Goal: Transaction & Acquisition: Obtain resource

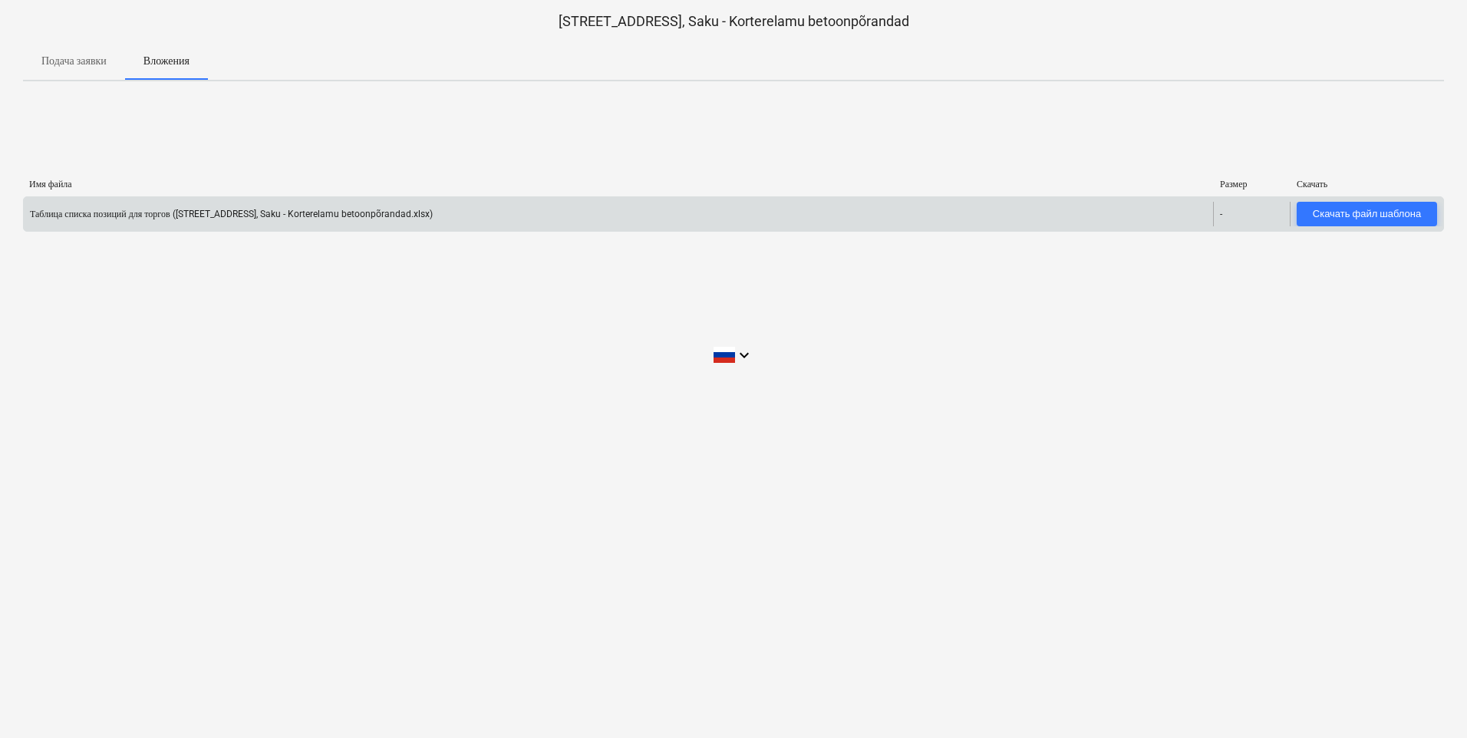
click at [419, 223] on div "Таблица списка позиций для торгов ([STREET_ADDRESS], Saku - Korterelamu betoonp…" at bounding box center [618, 214] width 1189 height 25
click at [1339, 209] on div "Скачать файл шаблона" at bounding box center [1366, 215] width 108 height 18
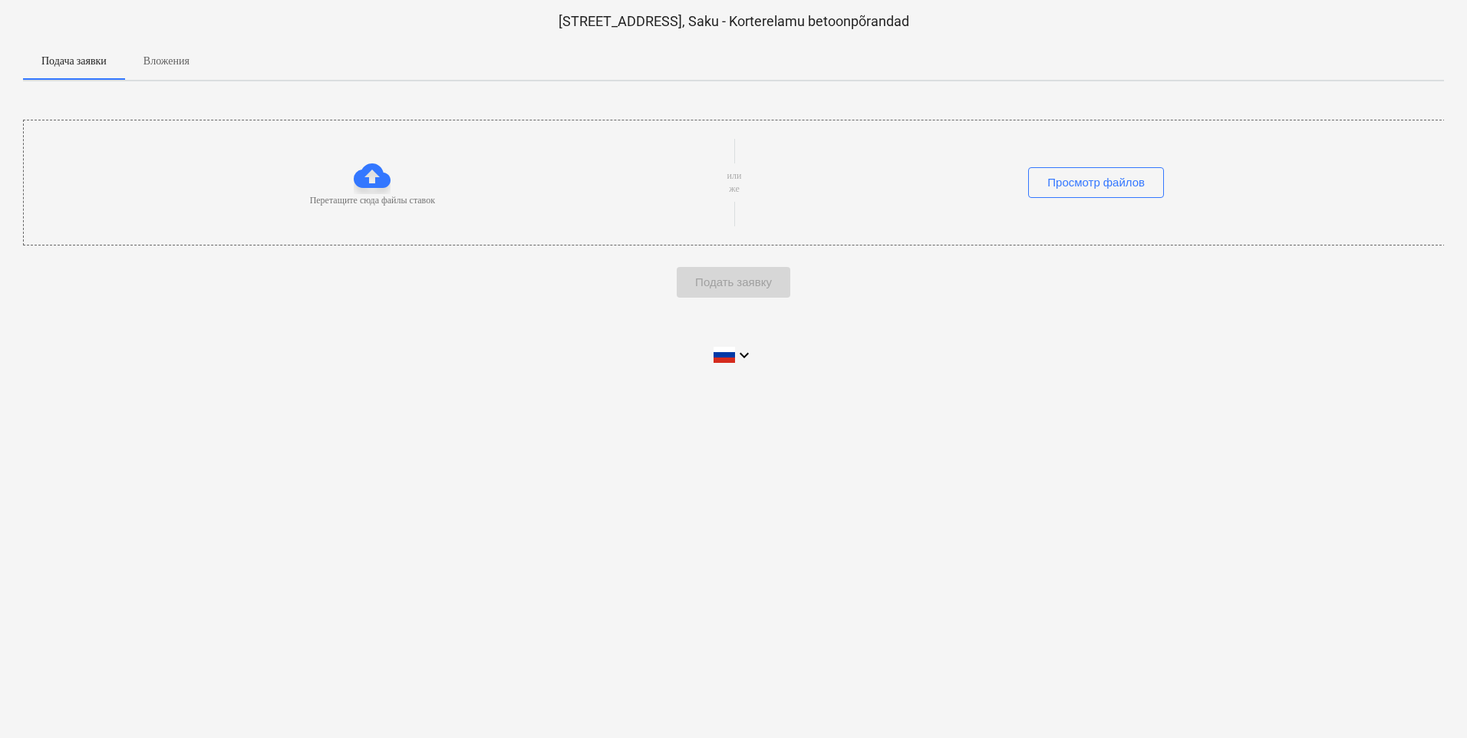
click at [176, 58] on p "Вложения" at bounding box center [166, 61] width 46 height 16
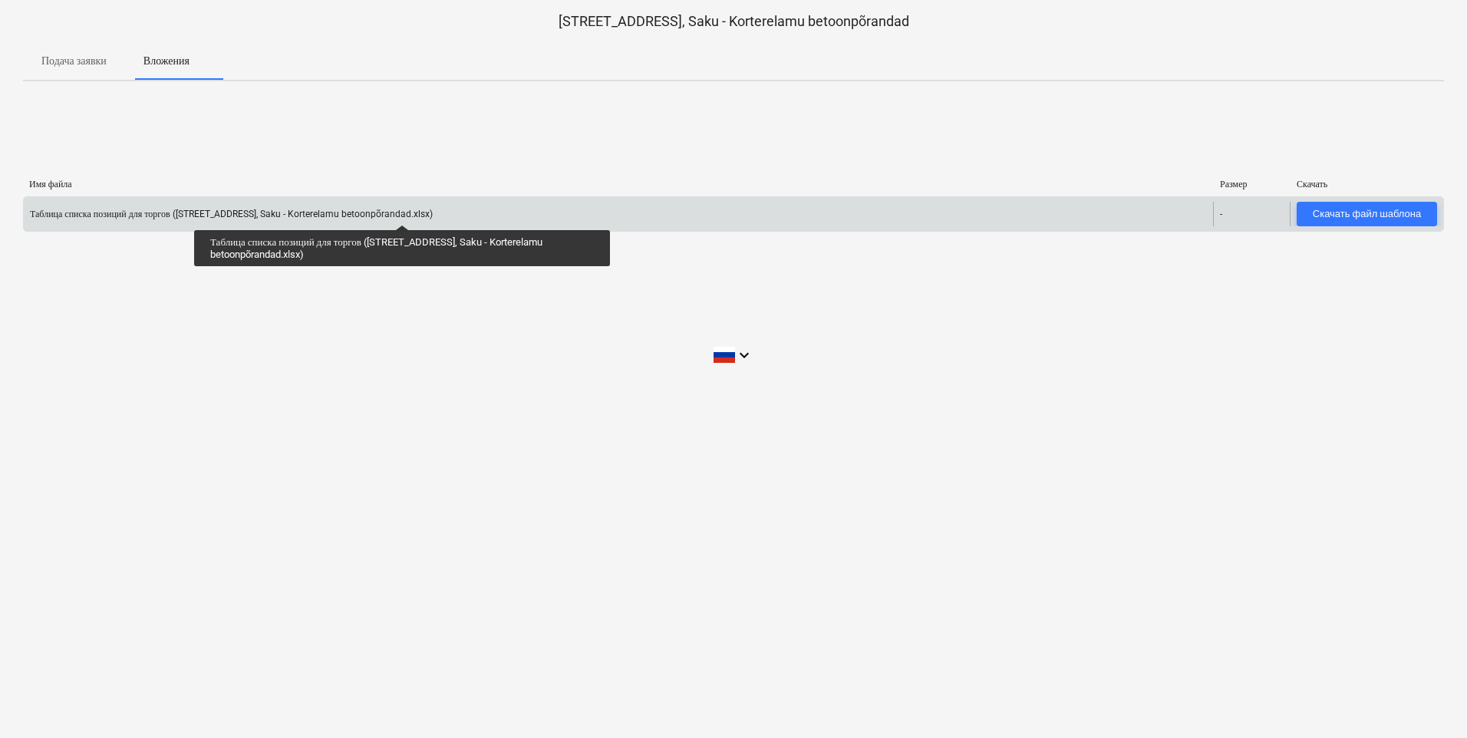
click at [402, 211] on div "Таблица списка позиций для торгов ([STREET_ADDRESS], Saku - Korterelamu betoonp…" at bounding box center [231, 215] width 403 height 12
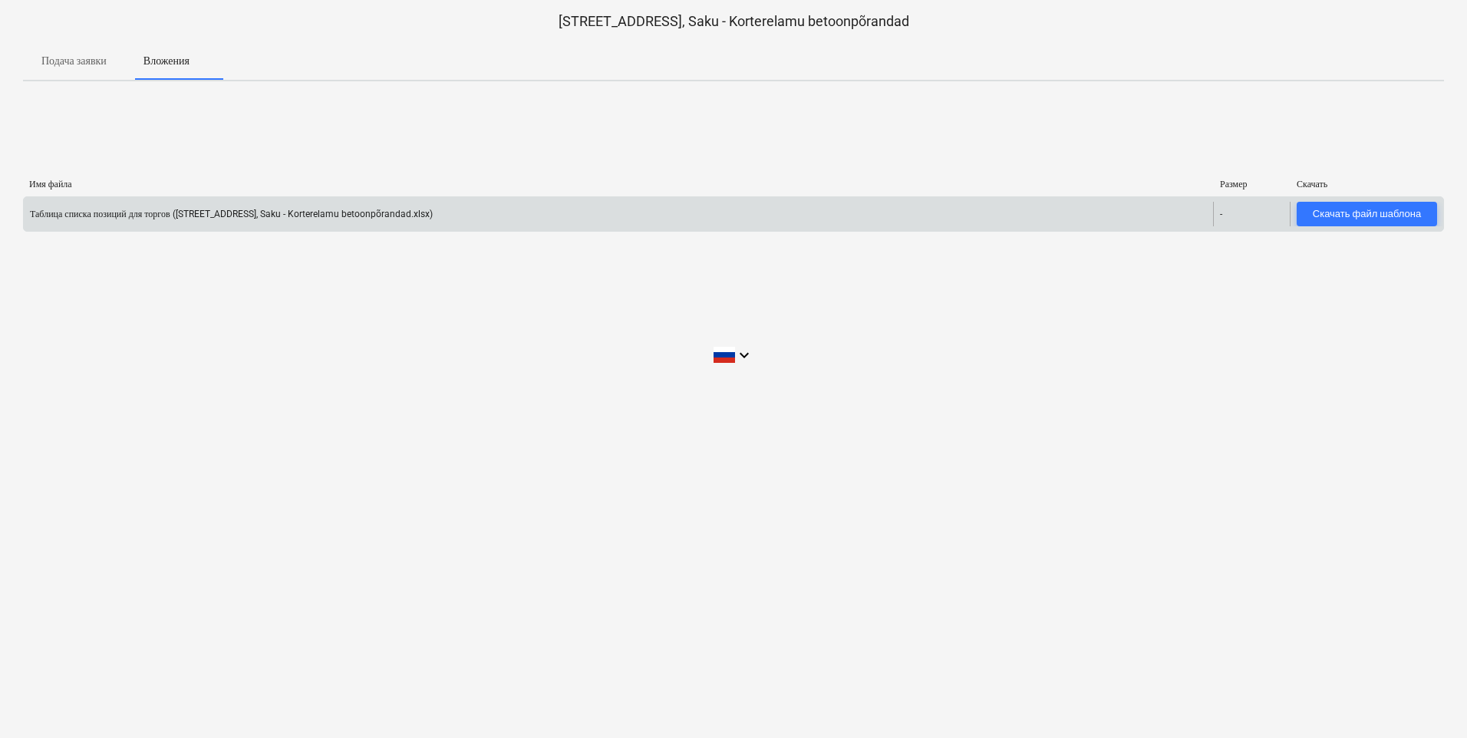
click at [1230, 212] on div "-" at bounding box center [1251, 214] width 77 height 25
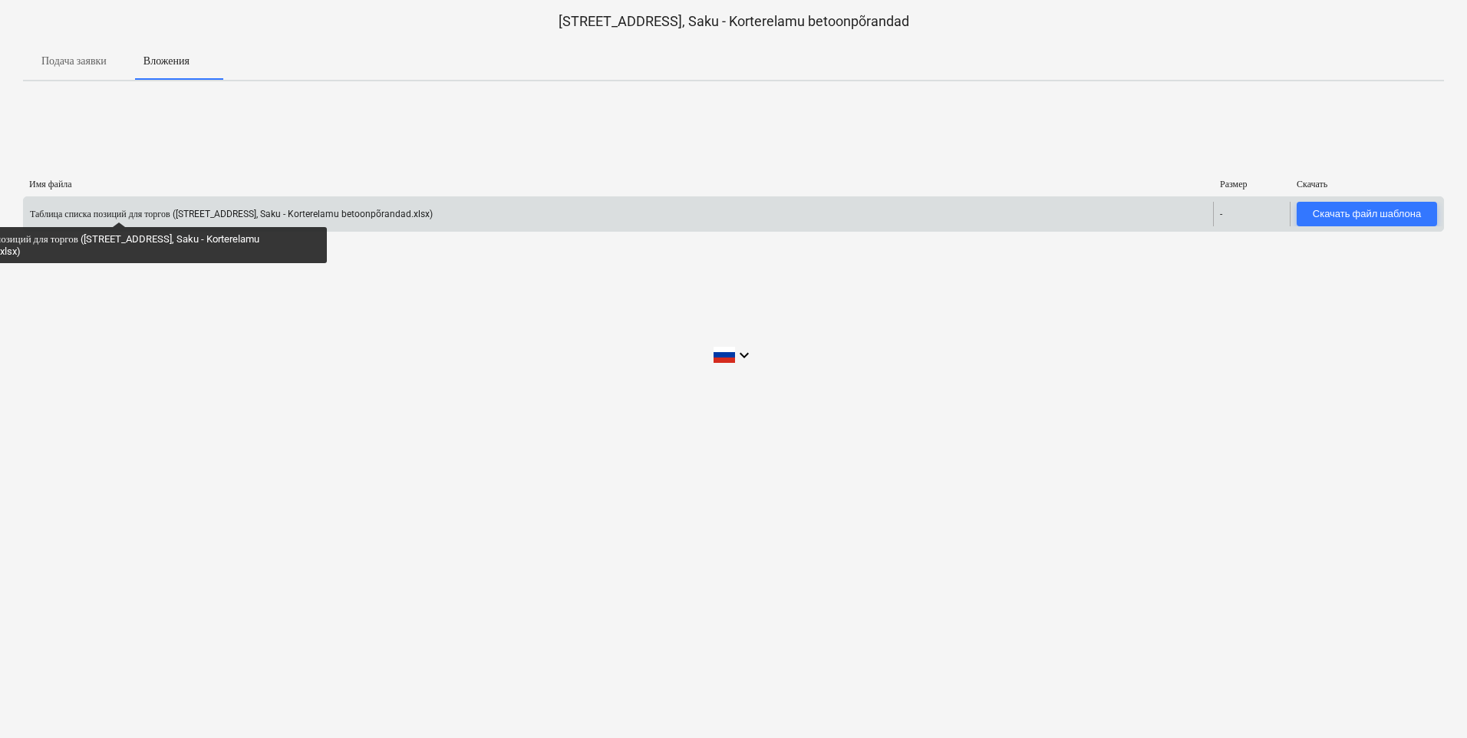
click at [119, 209] on div "Таблица списка позиций для торгов ([STREET_ADDRESS], Saku - Korterelamu betoonp…" at bounding box center [231, 215] width 403 height 12
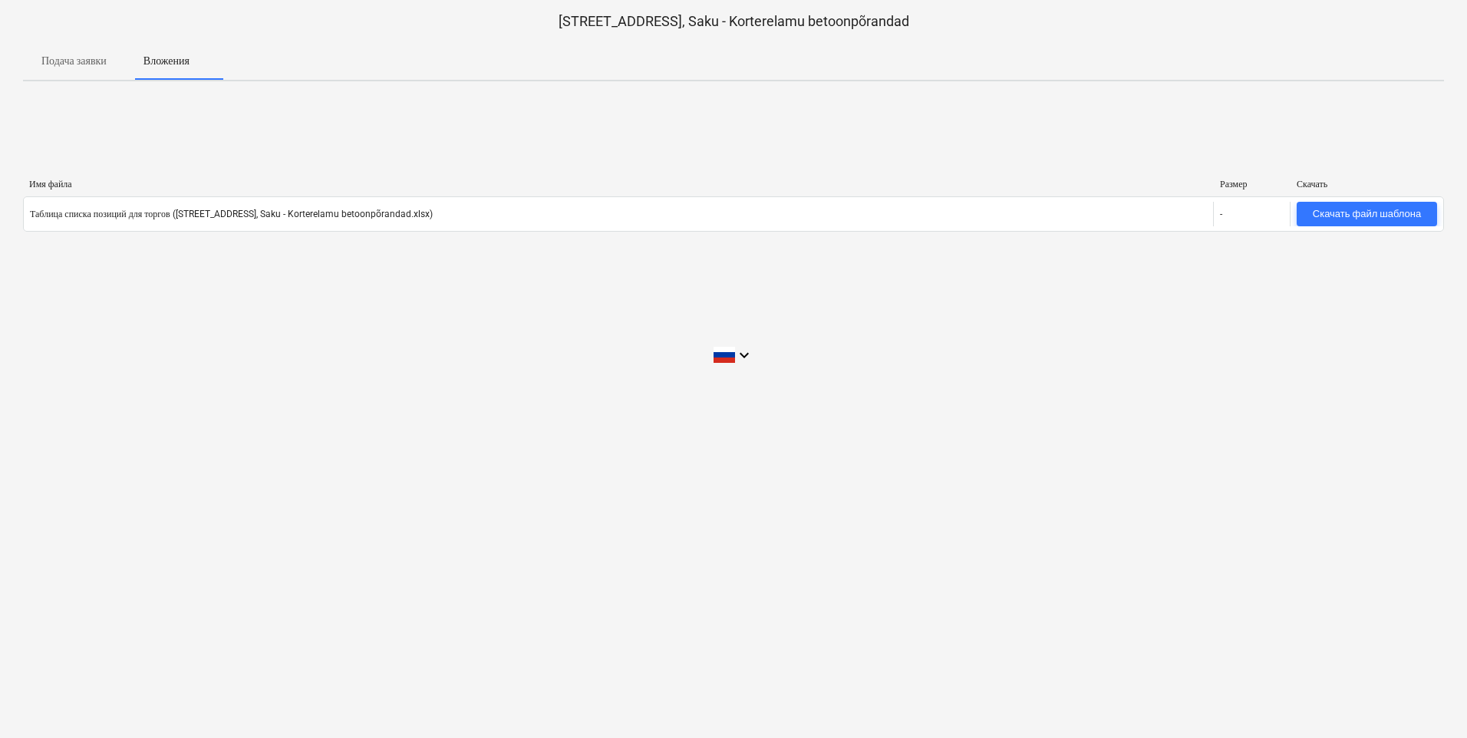
drag, startPoint x: 119, startPoint y: 208, endPoint x: 322, endPoint y: 104, distance: 228.1
click at [317, 113] on div "Имя файла Размер Скачать Таблица списка позиций для торгов ([STREET_ADDRESS], S…" at bounding box center [733, 209] width 1421 height 230
